Goal: Communication & Community: Answer question/provide support

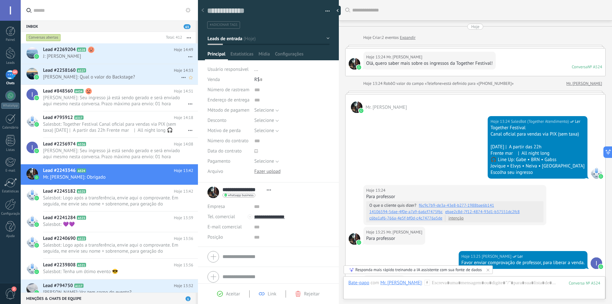
scroll to position [10, 0]
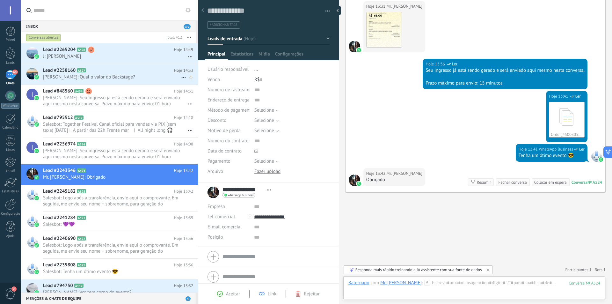
click at [112, 75] on span "[PERSON_NAME]: Qual o valor do Backstage?" at bounding box center [112, 77] width 138 height 6
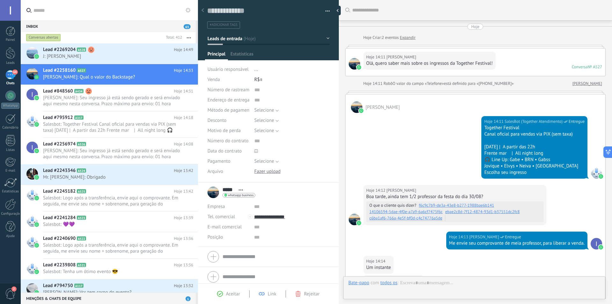
scroll to position [107, 0]
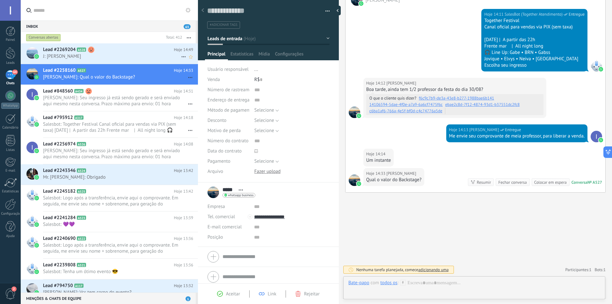
click at [121, 48] on h2 "Lead #2269204 A528" at bounding box center [108, 50] width 131 height 6
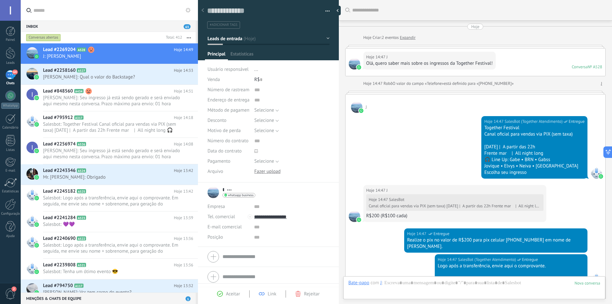
scroll to position [182, 0]
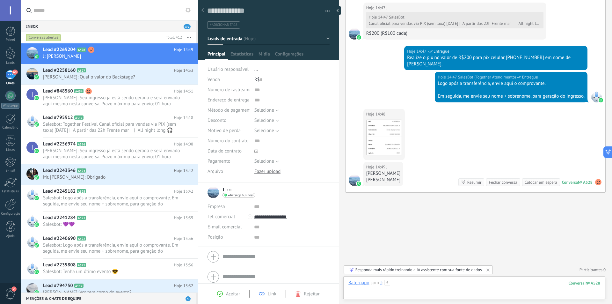
click at [434, 285] on div at bounding box center [474, 288] width 252 height 19
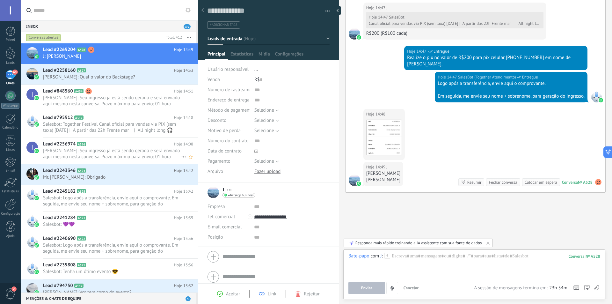
click at [118, 154] on span "[PERSON_NAME]: Seu ingresso já está sendo gerado e será enviado aqui mesmo nest…" at bounding box center [112, 154] width 138 height 12
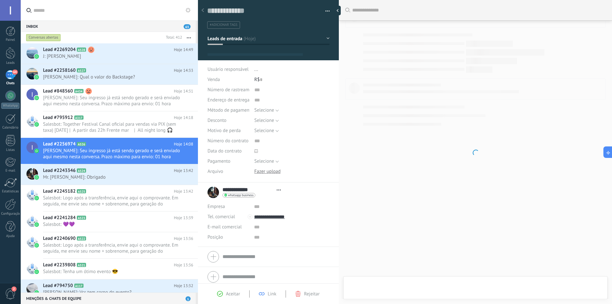
scroll to position [10, 0]
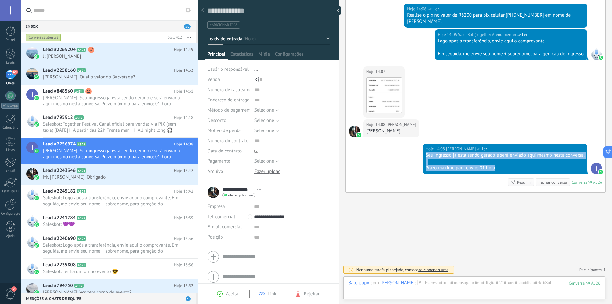
drag, startPoint x: 424, startPoint y: 156, endPoint x: 498, endPoint y: 169, distance: 75.4
click at [498, 169] on div "Seu ingresso já está sendo gerado e será enviado aqui mesmo nesta conversa. Pra…" at bounding box center [504, 161] width 159 height 19
copy div "Seu ingresso já está sendo gerado e será enviado aqui mesmo nesta conversa. Pra…"
click at [106, 54] on span "J: [PERSON_NAME]" at bounding box center [112, 56] width 138 height 6
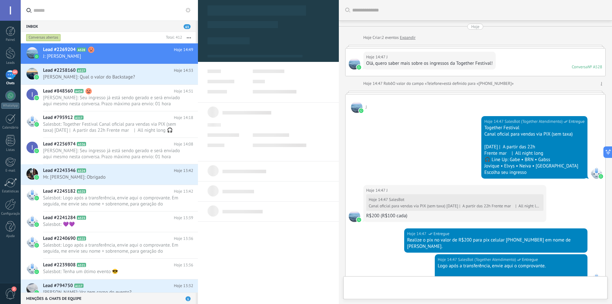
type textarea "**********"
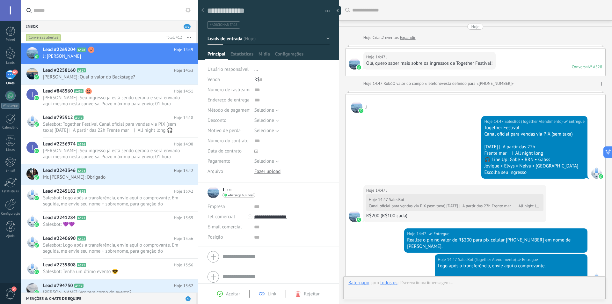
scroll to position [10, 0]
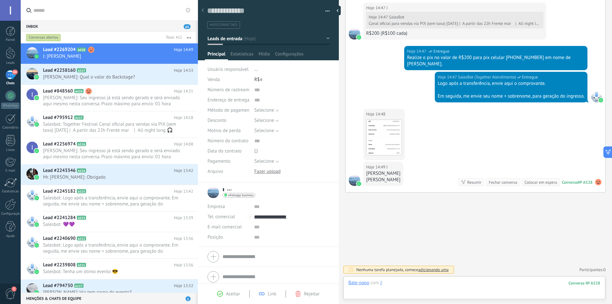
click at [452, 283] on div at bounding box center [474, 288] width 252 height 19
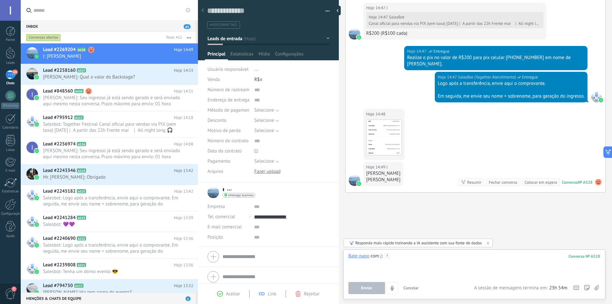
paste div
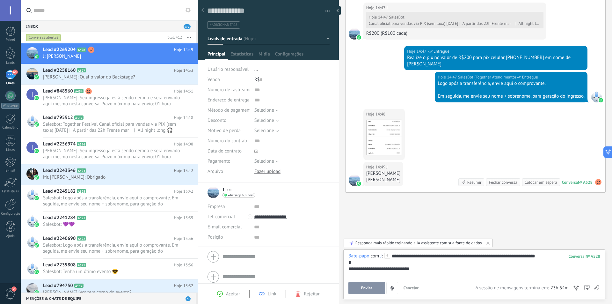
click at [367, 287] on span "Enviar" at bounding box center [366, 287] width 11 height 4
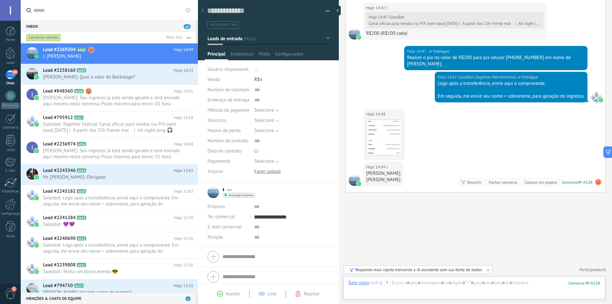
scroll to position [231, 0]
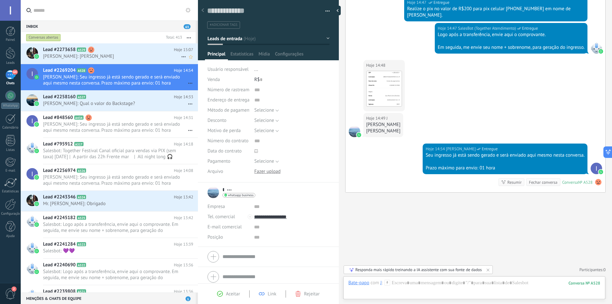
click at [122, 57] on span "[PERSON_NAME]: [PERSON_NAME]" at bounding box center [112, 56] width 138 height 6
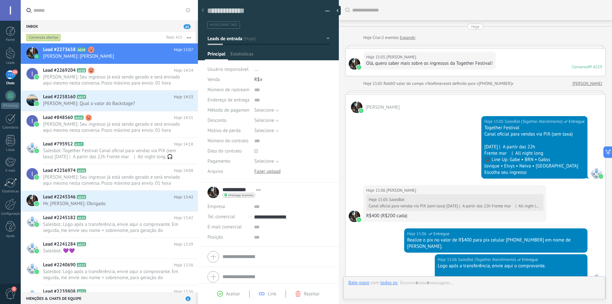
scroll to position [176, 0]
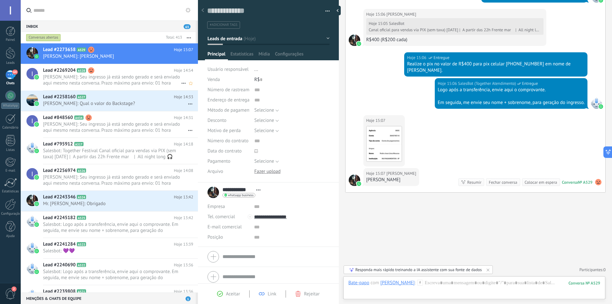
click at [95, 77] on span "[PERSON_NAME]: Seu ingresso já está sendo gerado e será enviado aqui mesmo nest…" at bounding box center [112, 80] width 138 height 12
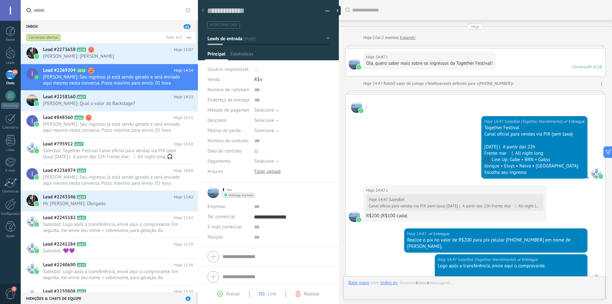
scroll to position [231, 0]
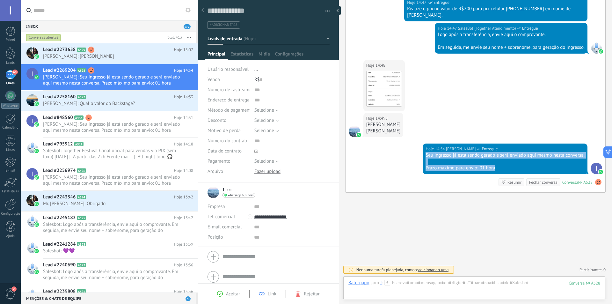
drag, startPoint x: 424, startPoint y: 154, endPoint x: 505, endPoint y: 173, distance: 83.6
click at [505, 173] on div "Hoje 14:54 [PERSON_NAME] Entregue Seu ingresso já está sendo gerado e será envi…" at bounding box center [505, 158] width 165 height 31
copy div "Seu ingresso já está sendo gerado e será enviado aqui mesmo nesta conversa. Pra…"
drag, startPoint x: 87, startPoint y: 55, endPoint x: 87, endPoint y: 52, distance: 3.5
click at [87, 54] on span "[PERSON_NAME]: [PERSON_NAME]" at bounding box center [112, 56] width 138 height 6
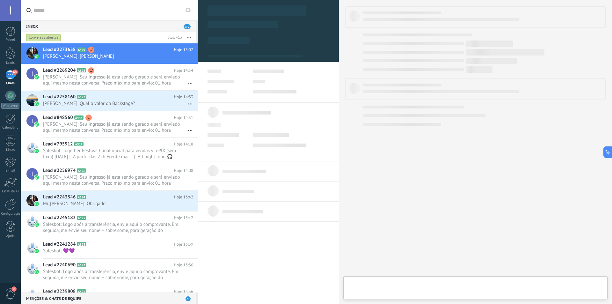
type textarea "**********"
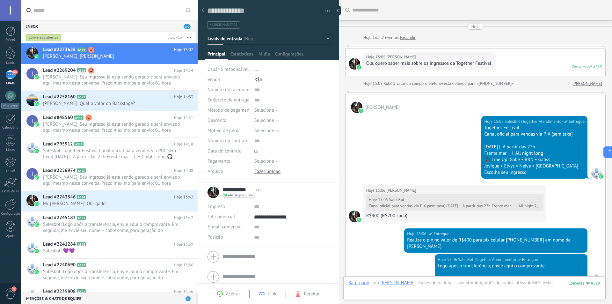
scroll to position [176, 0]
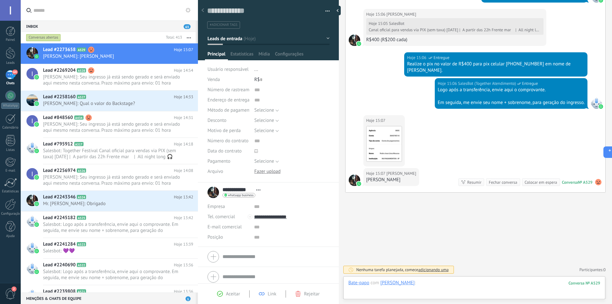
click at [436, 284] on div at bounding box center [474, 288] width 252 height 19
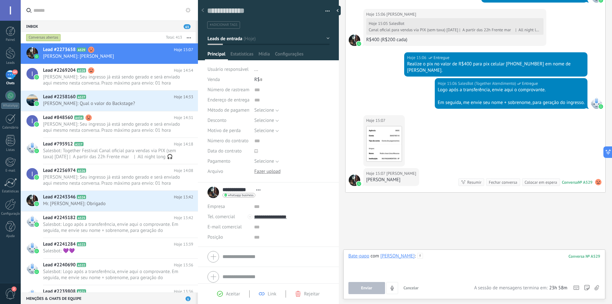
paste div
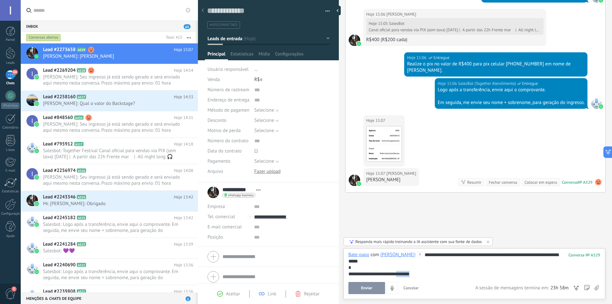
drag, startPoint x: 402, startPoint y: 274, endPoint x: 423, endPoint y: 275, distance: 20.1
click at [426, 274] on div "**********" at bounding box center [474, 274] width 252 height 6
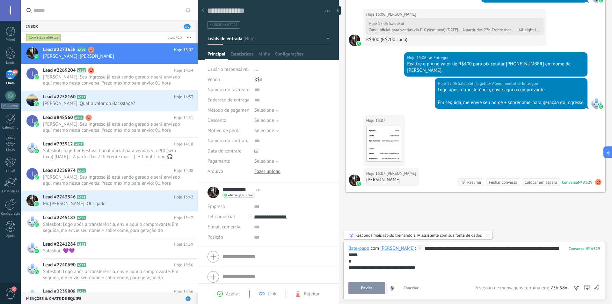
click at [365, 290] on span "Enviar" at bounding box center [366, 287] width 11 height 4
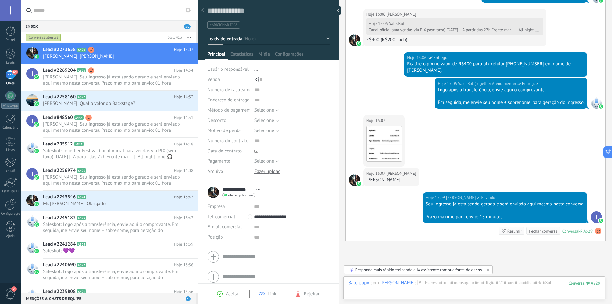
scroll to position [225, 0]
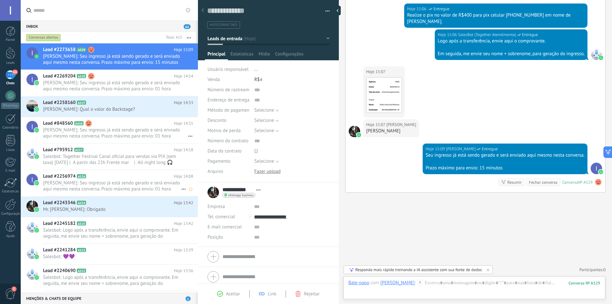
click at [106, 183] on span "[PERSON_NAME]: Seu ingresso já está sendo gerado e será enviado aqui mesmo nest…" at bounding box center [112, 186] width 138 height 12
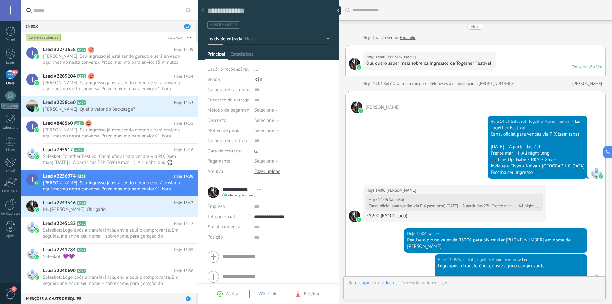
scroll to position [225, 0]
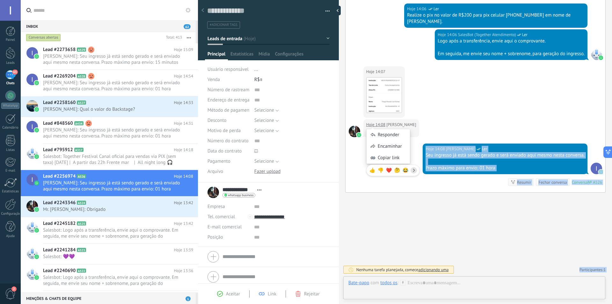
drag, startPoint x: 397, startPoint y: 130, endPoint x: 379, endPoint y: 126, distance: 18.9
click at [369, 130] on body ".abccls-1,.abccls-2{fill-rule:evenodd}.abccls-2{fill:#fff} .abfcls-1{fill:none}…" at bounding box center [306, 152] width 612 height 304
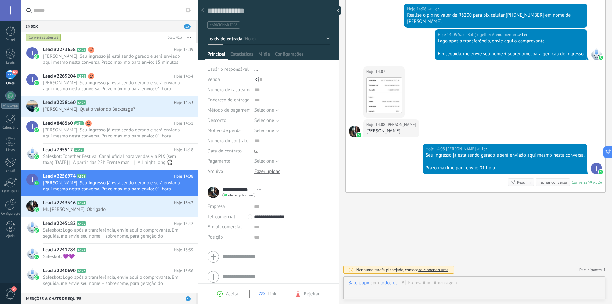
click at [460, 120] on div "Hoje 14:08 [PERSON_NAME]" at bounding box center [475, 131] width 260 height 24
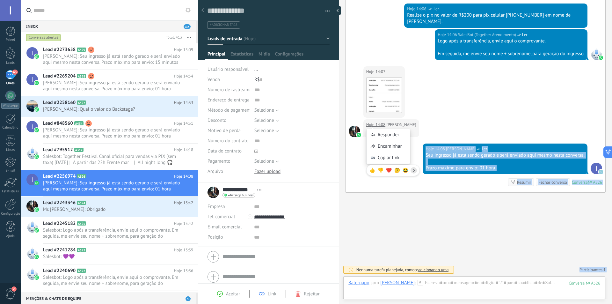
drag, startPoint x: 398, startPoint y: 132, endPoint x: 419, endPoint y: 113, distance: 27.5
click at [368, 132] on body ".abccls-1,.abccls-2{fill-rule:evenodd}.abccls-2{fill:#fff} .abfcls-1{fill:none}…" at bounding box center [306, 152] width 612 height 304
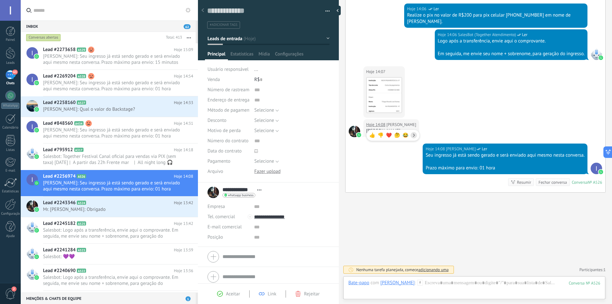
click at [456, 111] on div "Hoje 14:07 [PERSON_NAME] Download" at bounding box center [475, 92] width 260 height 53
drag, startPoint x: 366, startPoint y: 130, endPoint x: 395, endPoint y: 133, distance: 29.2
click at [395, 133] on div "[PERSON_NAME]" at bounding box center [391, 131] width 50 height 6
copy div "[PERSON_NAME]"
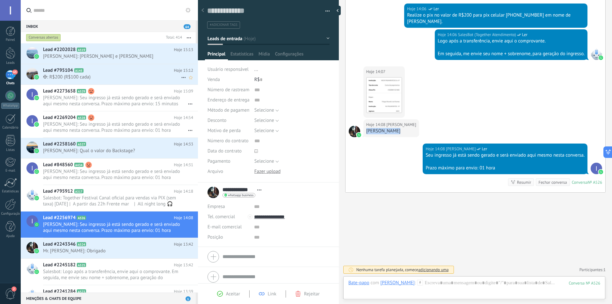
click at [106, 79] on span "✠: R$200 (R$100 cada)" at bounding box center [112, 77] width 138 height 6
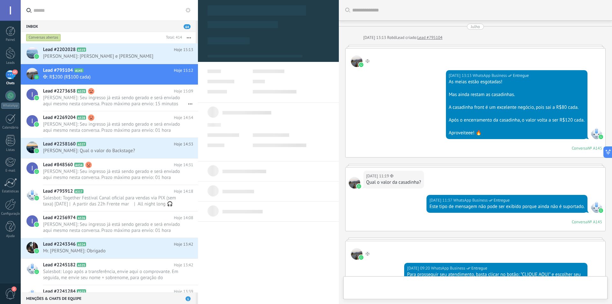
scroll to position [899, 0]
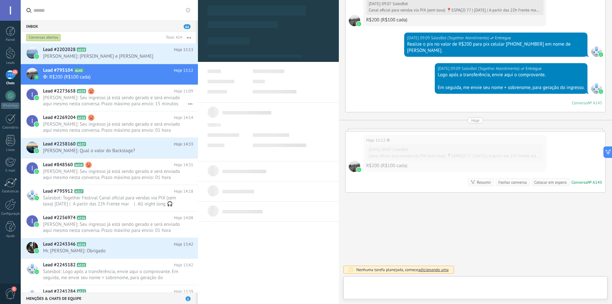
type textarea "**********"
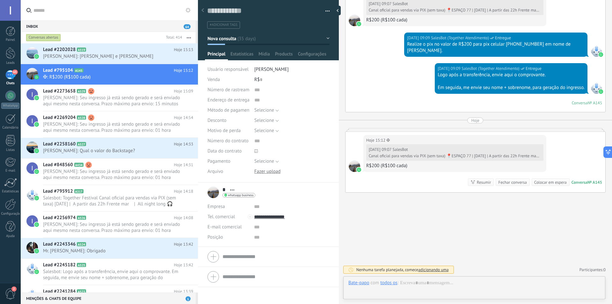
scroll to position [10, 0]
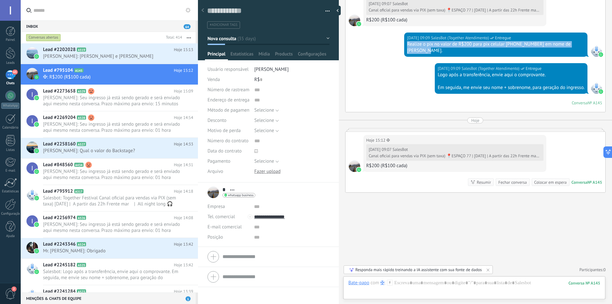
drag, startPoint x: 406, startPoint y: 44, endPoint x: 427, endPoint y: 50, distance: 21.7
click at [427, 50] on div "Realize o pix no valor de R$200 para pix celular [PHONE_NUMBER] em nome de [PER…" at bounding box center [495, 47] width 177 height 13
copy div "Realize o pix no valor de R$200 para pix celular [PHONE_NUMBER] em nome de [PER…"
click at [443, 286] on div at bounding box center [474, 288] width 252 height 19
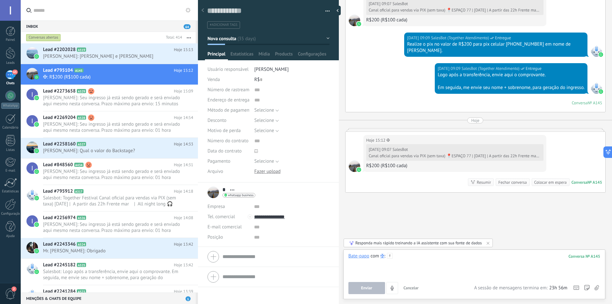
click at [433, 257] on div at bounding box center [474, 265] width 252 height 24
paste div
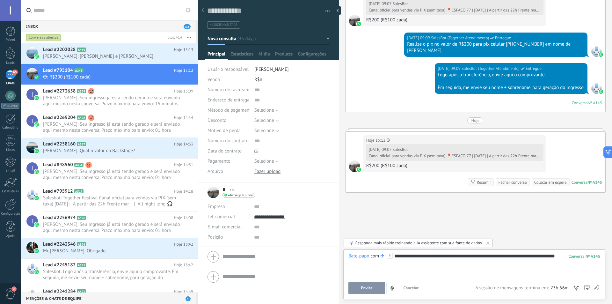
click at [356, 290] on button "Enviar" at bounding box center [366, 288] width 37 height 12
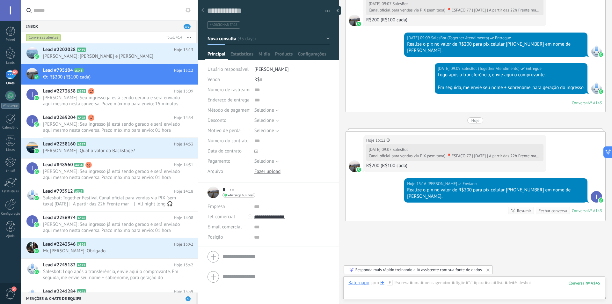
scroll to position [928, 0]
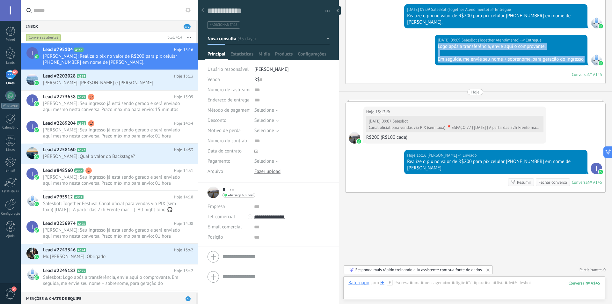
drag, startPoint x: 435, startPoint y: 44, endPoint x: 582, endPoint y: 62, distance: 147.9
click at [582, 62] on div "[DATE] 09:09 SalesBot (Together Atendimento) Entregue Logo após a transferência…" at bounding box center [511, 50] width 153 height 31
copy div "Logo após a transferência, envie aqui o comprovante. Em seguida, me envie seu n…"
click at [429, 285] on div at bounding box center [474, 288] width 252 height 19
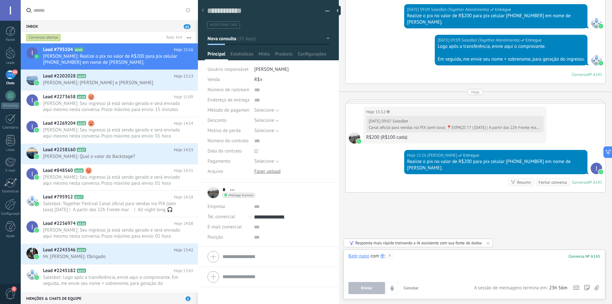
click at [424, 258] on div at bounding box center [474, 265] width 252 height 24
paste div
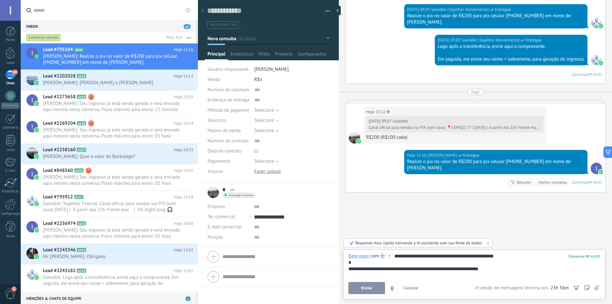
click at [366, 288] on span "Enviar" at bounding box center [366, 287] width 11 height 4
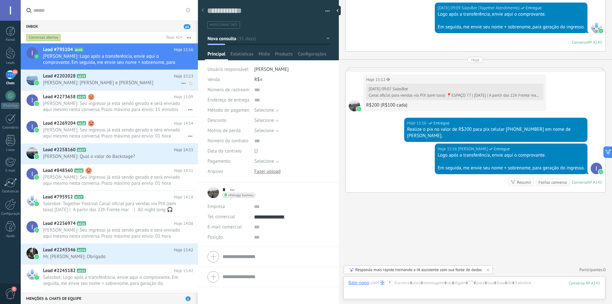
click at [115, 83] on span "[PERSON_NAME]: [PERSON_NAME] e [PERSON_NAME]" at bounding box center [112, 83] width 138 height 6
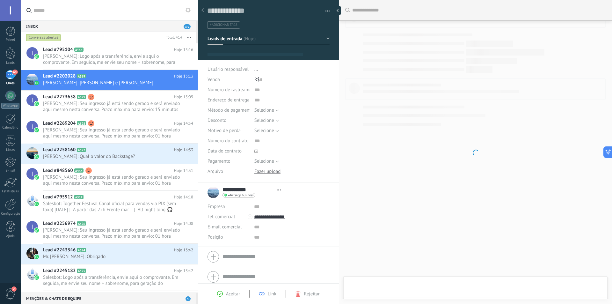
type textarea "**********"
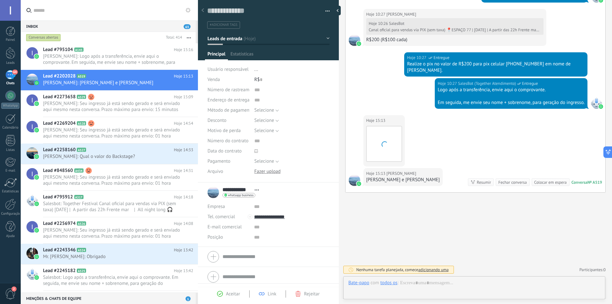
scroll to position [10, 0]
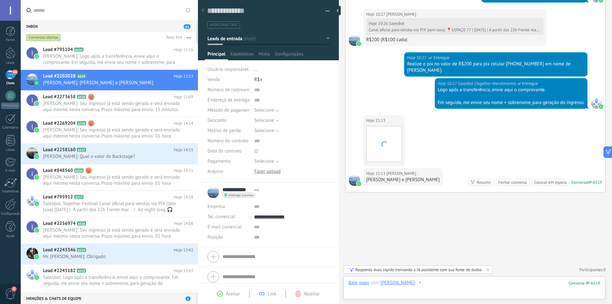
click at [432, 285] on div at bounding box center [474, 288] width 252 height 19
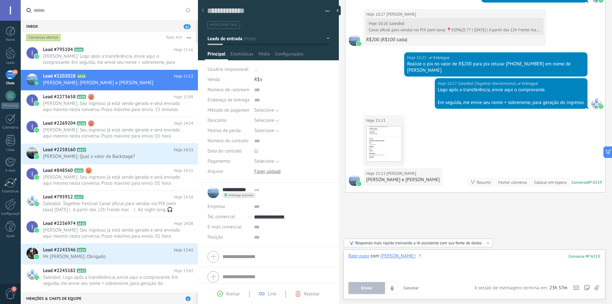
paste div
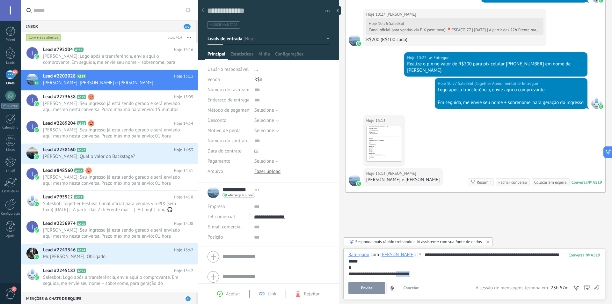
drag, startPoint x: 403, startPoint y: 274, endPoint x: 447, endPoint y: 281, distance: 45.1
click at [446, 271] on div "**********" at bounding box center [474, 274] width 252 height 6
click at [371, 283] on button "Enviar" at bounding box center [366, 288] width 37 height 12
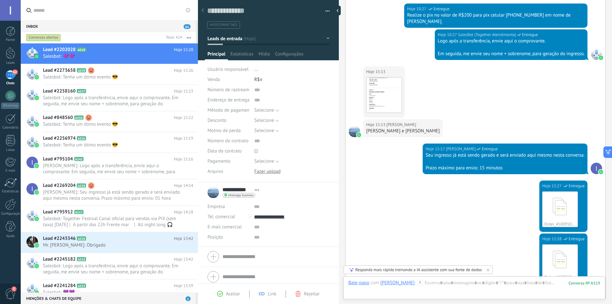
scroll to position [397, 0]
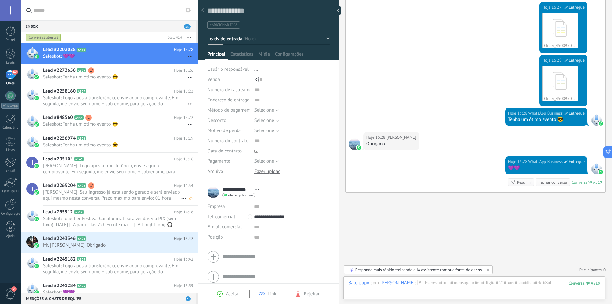
click at [98, 196] on span "[PERSON_NAME]: Seu ingresso já está sendo gerado e será enviado aqui mesmo nest…" at bounding box center [112, 195] width 138 height 12
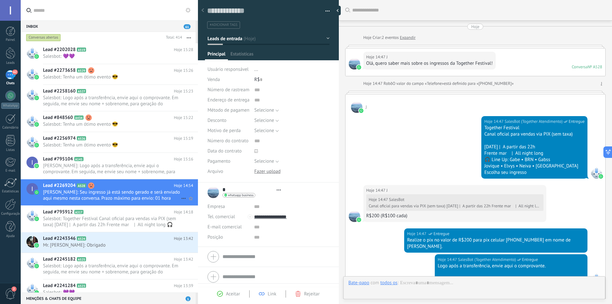
type textarea "**********"
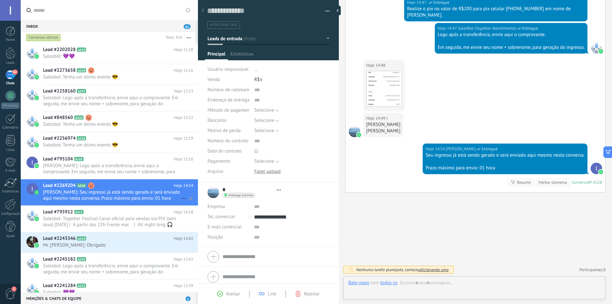
scroll to position [10, 0]
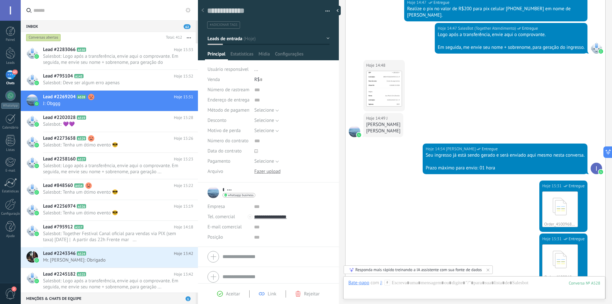
scroll to position [373, 0]
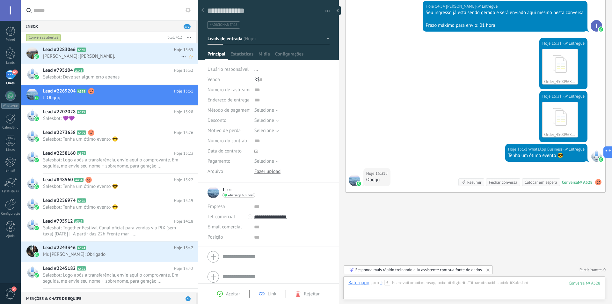
click at [93, 54] on span "Havilla Azevedo: Ok." at bounding box center [112, 56] width 138 height 6
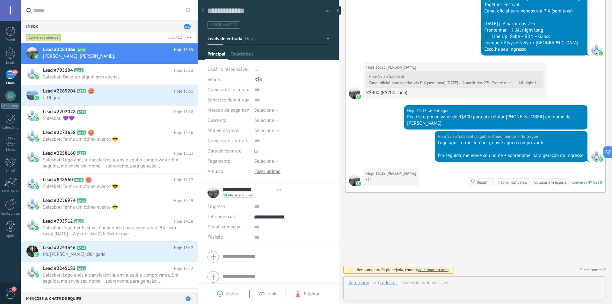
scroll to position [10, 0]
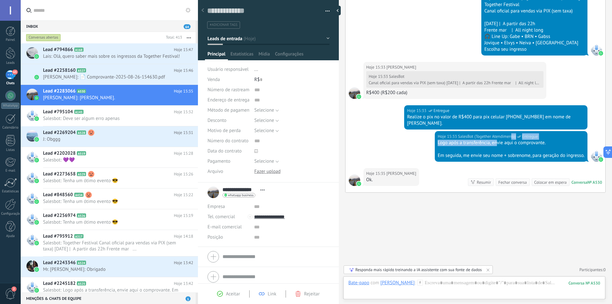
drag, startPoint x: 495, startPoint y: 144, endPoint x: 509, endPoint y: 137, distance: 15.4
click at [509, 137] on div "Hoje 15:33 SalesBot (Together Atendimento) Entregue Logo após a transferência, …" at bounding box center [511, 146] width 153 height 31
click at [506, 144] on div "Logo após a transferência, envie aqui o comprovante." at bounding box center [510, 143] width 147 height 6
click at [112, 80] on span "Bruno: 📄 Comprovante-2025-08-26-154630.pdf" at bounding box center [112, 77] width 138 height 6
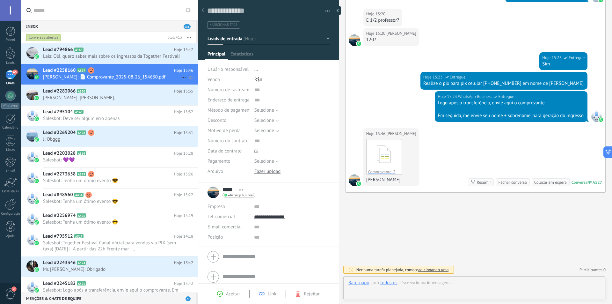
scroll to position [10, 0]
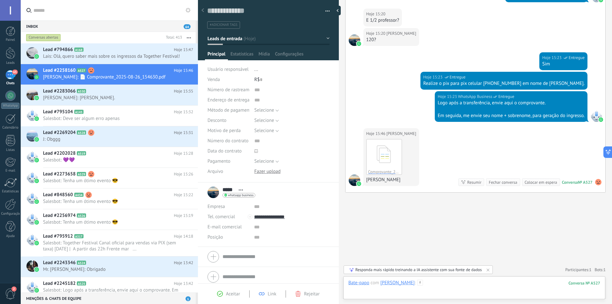
click at [470, 285] on div at bounding box center [474, 288] width 252 height 19
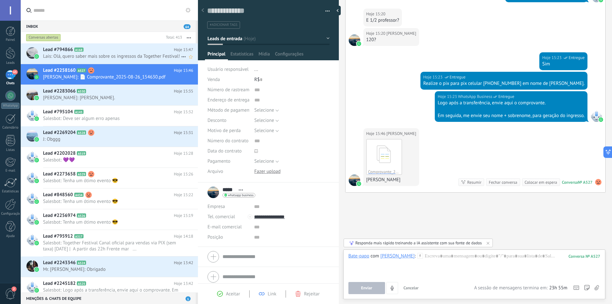
click at [115, 63] on div "Lead #794866 A168 Hoje 15:47 Lais: Olá, quero saber mais sobre os ingressos da …" at bounding box center [120, 53] width 155 height 20
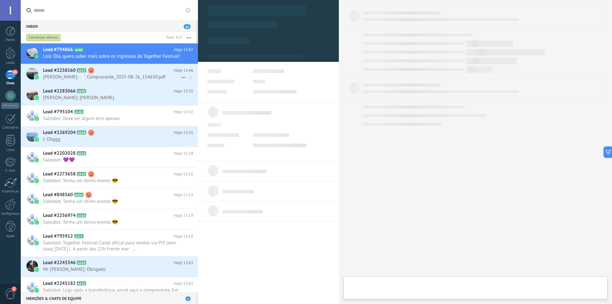
type textarea "**********"
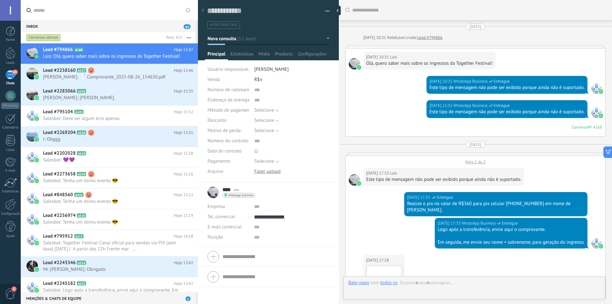
scroll to position [418, 0]
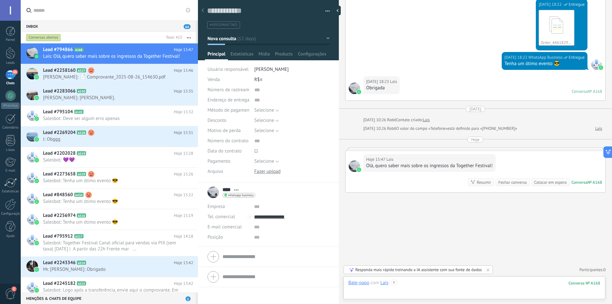
click at [439, 283] on div at bounding box center [474, 288] width 252 height 19
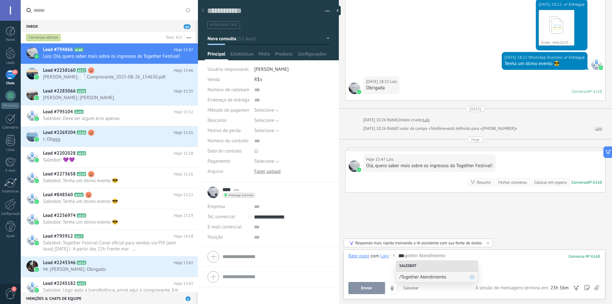
click at [440, 276] on span "/Together Atendimento" at bounding box center [434, 277] width 70 height 6
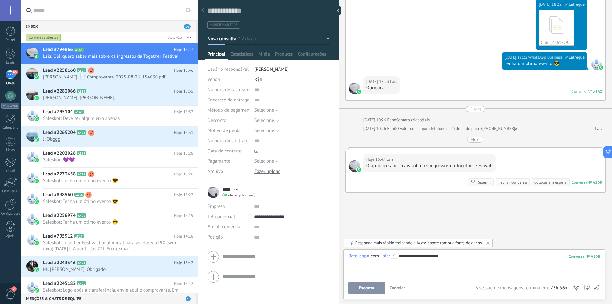
click at [362, 289] on span "Executar" at bounding box center [366, 287] width 15 height 4
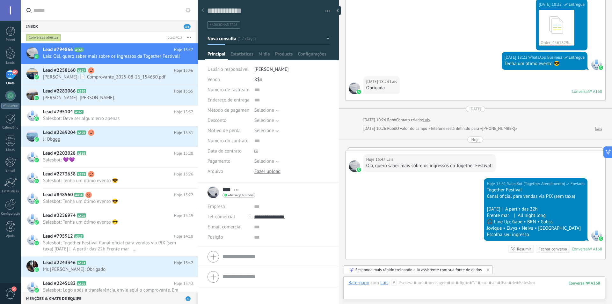
scroll to position [484, 0]
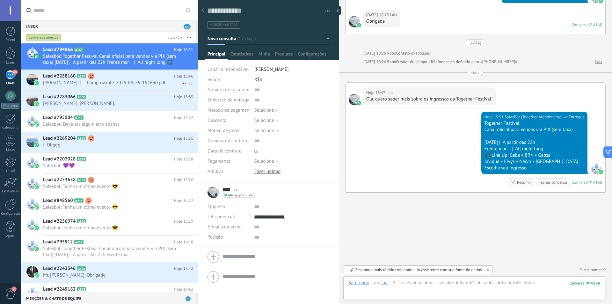
click at [121, 82] on span "Bruno: 📄 Comprovante_2025-08-26_154630.pdf" at bounding box center [112, 83] width 138 height 6
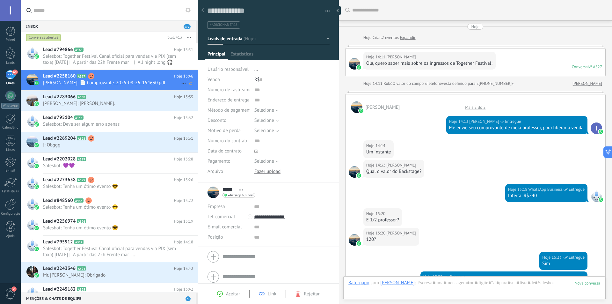
scroll to position [199, 0]
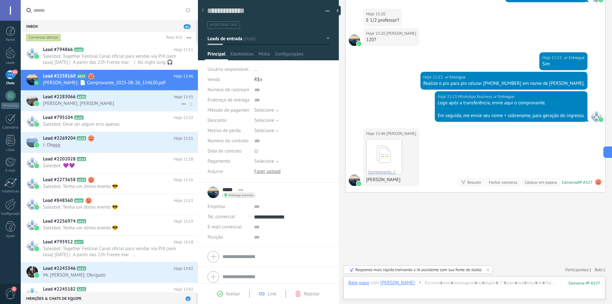
click at [120, 101] on span "Havilla Azevedo: Ok." at bounding box center [112, 103] width 138 height 6
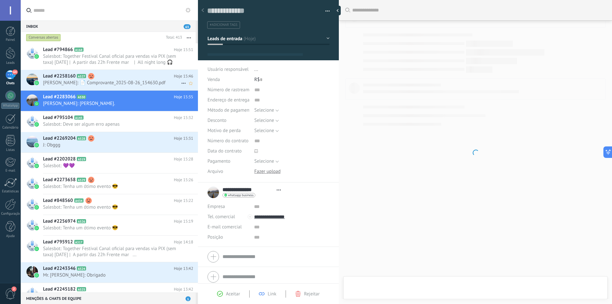
scroll to position [10, 0]
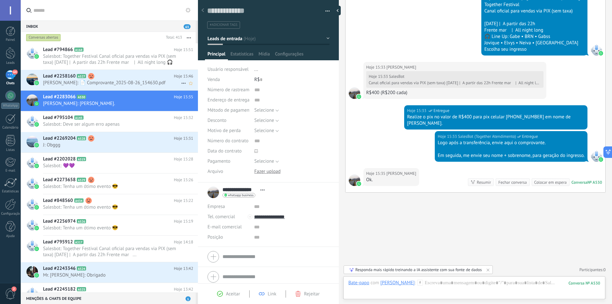
click at [116, 81] on span "Bruno: 📄 Comprovante_2025-08-26_154630.pdf" at bounding box center [112, 83] width 138 height 6
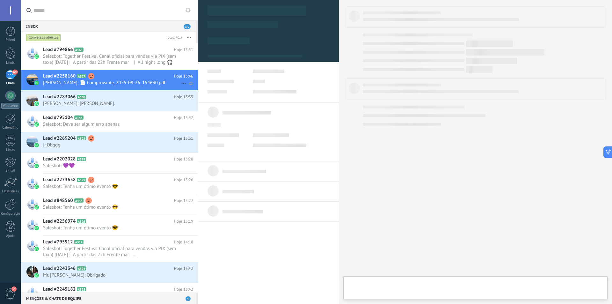
type textarea "**********"
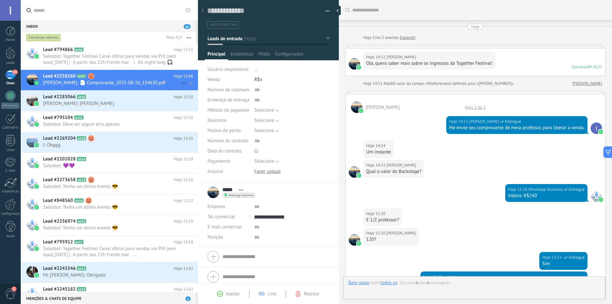
scroll to position [199, 0]
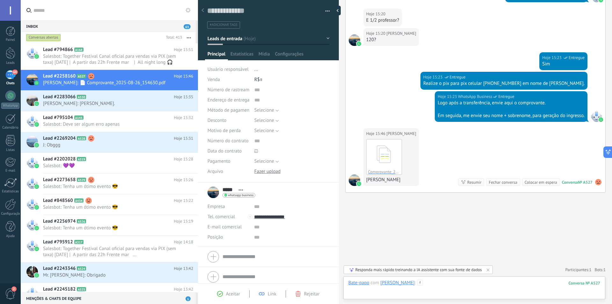
click at [446, 289] on div at bounding box center [474, 288] width 252 height 19
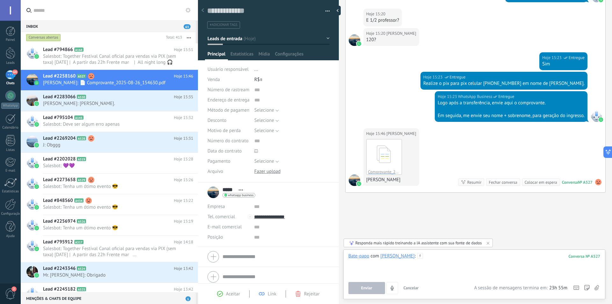
paste div
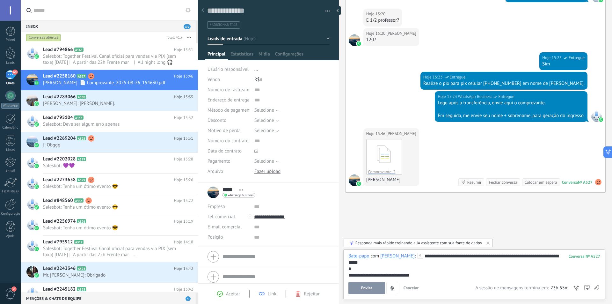
click at [377, 287] on button "Enviar" at bounding box center [366, 288] width 37 height 12
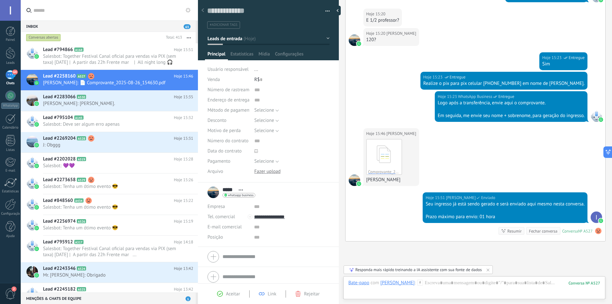
scroll to position [248, 0]
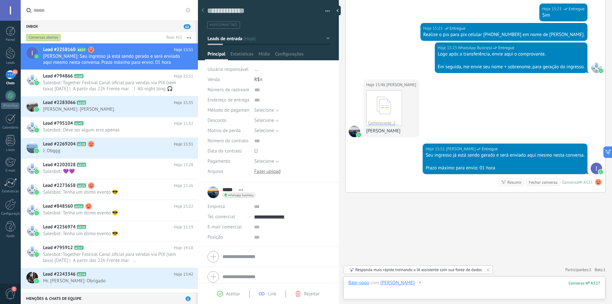
click at [422, 285] on div at bounding box center [474, 288] width 252 height 19
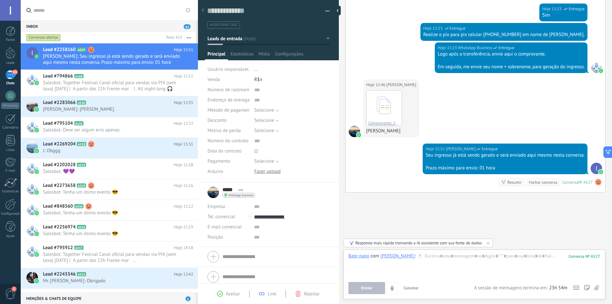
drag, startPoint x: 415, startPoint y: 130, endPoint x: 365, endPoint y: 131, distance: 50.3
click at [365, 131] on div "Hoje 15:46 Bruno Comprovante_2025-08-26_154630.pdf Download BRUNO YURI TEIXEIRA" at bounding box center [391, 108] width 56 height 58
copy div "BRUNO YURI TEIXEIRA"
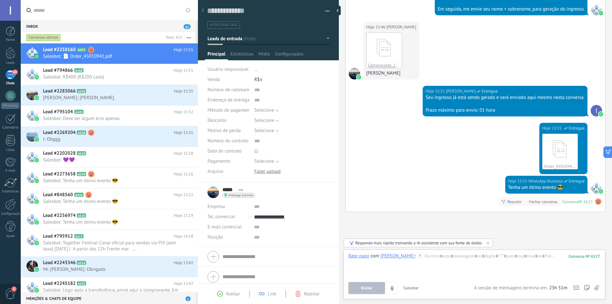
scroll to position [325, 0]
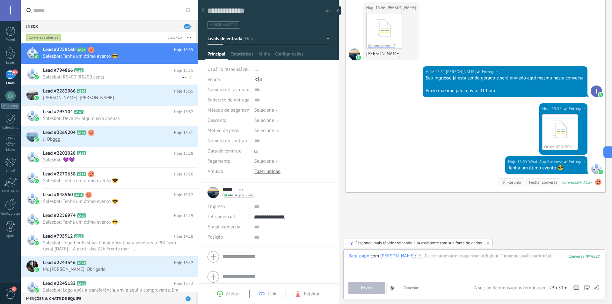
click at [114, 76] on span "Salesbot: R$400 (R$200 cada)" at bounding box center [112, 77] width 138 height 6
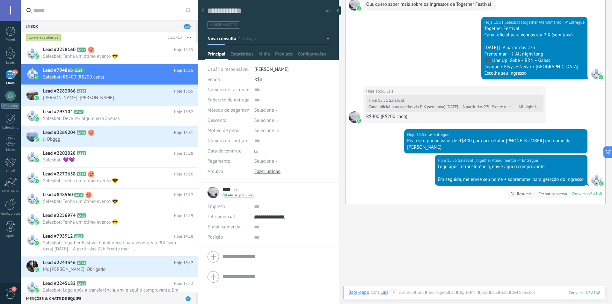
scroll to position [590, 0]
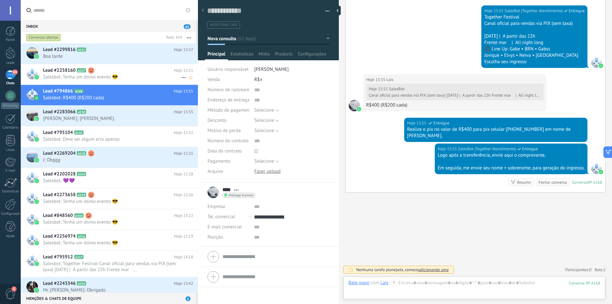
click at [102, 76] on span "Salesbot: Tenha um ótimo evento 😎" at bounding box center [112, 77] width 138 height 6
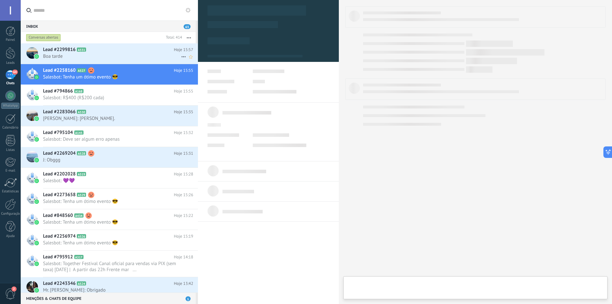
click at [103, 56] on span "Boa tarde" at bounding box center [112, 56] width 138 height 6
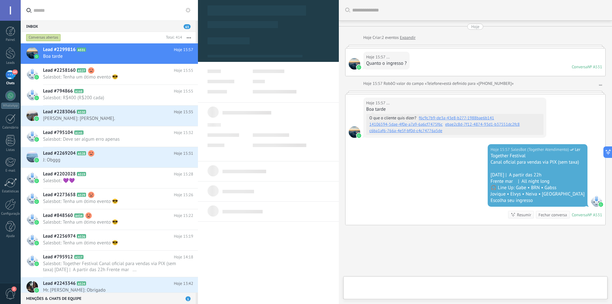
scroll to position [33, 0]
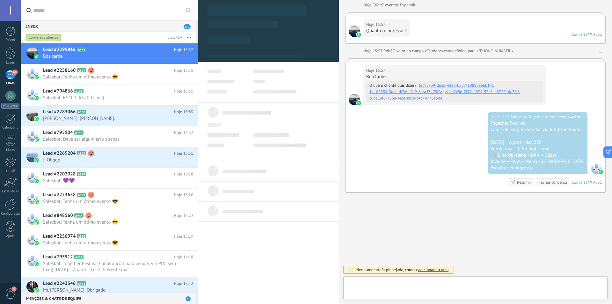
type textarea "**********"
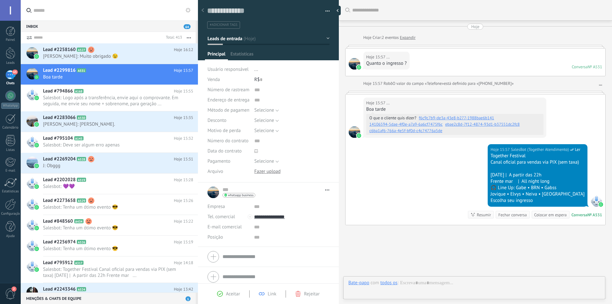
scroll to position [10, 0]
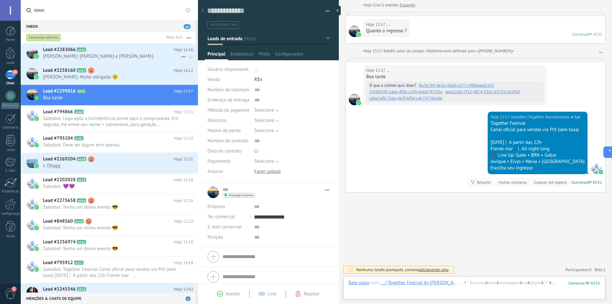
click at [124, 51] on h2 "Lead #2283066 A530" at bounding box center [108, 50] width 131 height 6
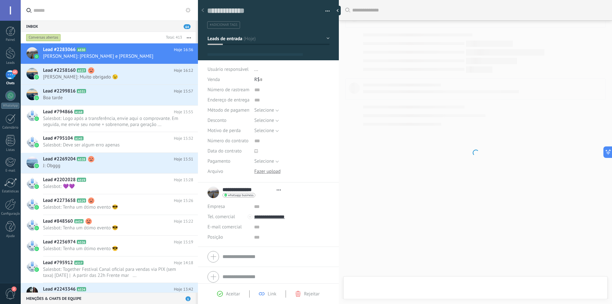
type textarea "**********"
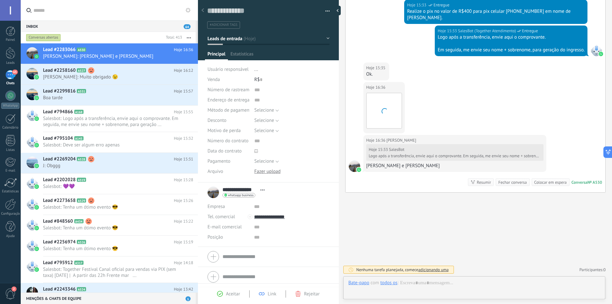
scroll to position [10, 0]
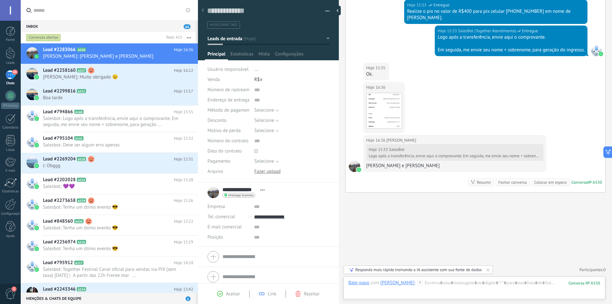
drag, startPoint x: 366, startPoint y: 164, endPoint x: 437, endPoint y: 166, distance: 70.8
click at [437, 166] on div "Havella Azevedo e Gabriel Carvalho" at bounding box center [454, 166] width 177 height 6
click at [439, 166] on div "Havella Azevedo e Gabriel Carvalho" at bounding box center [454, 166] width 177 height 6
drag, startPoint x: 438, startPoint y: 166, endPoint x: 367, endPoint y: 166, distance: 71.4
click at [367, 166] on div "Havella Azevedo e Gabriel Carvalho" at bounding box center [454, 166] width 177 height 6
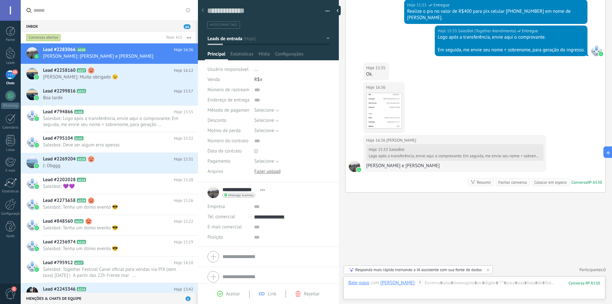
copy div "Havella Azevedo e Gabriel Carvalho"
click at [451, 282] on div at bounding box center [474, 288] width 252 height 19
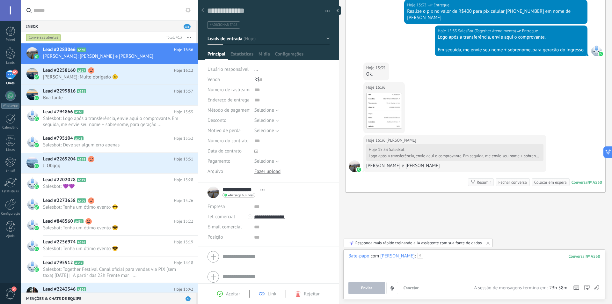
click at [456, 256] on div at bounding box center [474, 265] width 252 height 24
paste div
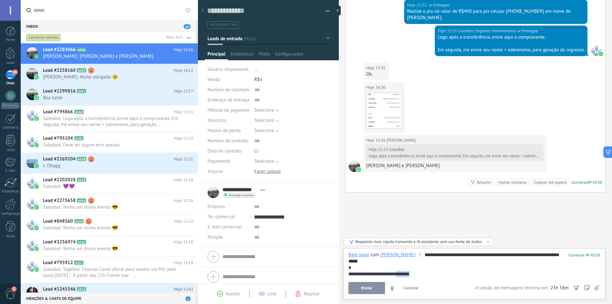
drag, startPoint x: 402, startPoint y: 273, endPoint x: 437, endPoint y: 275, distance: 34.5
click at [437, 275] on div "**********" at bounding box center [474, 274] width 252 height 6
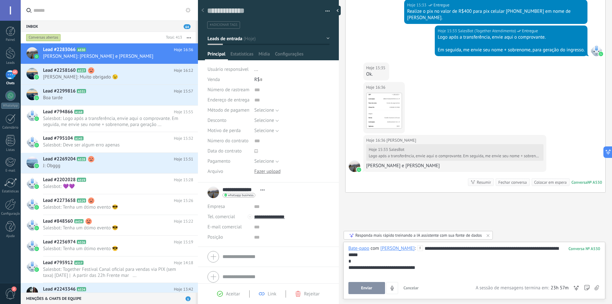
click at [359, 291] on button "Enviar" at bounding box center [366, 288] width 37 height 12
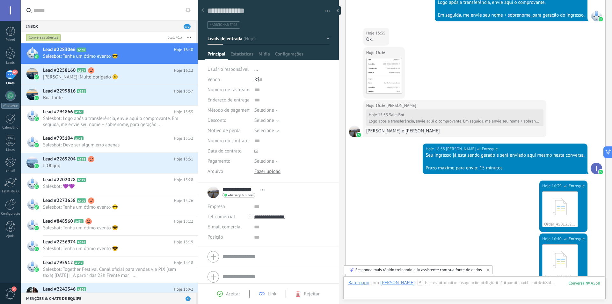
scroll to position [393, 0]
